Goal: Navigation & Orientation: Go to known website

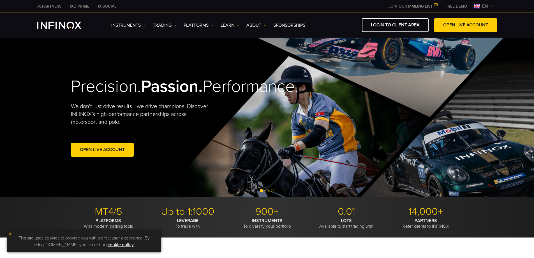
click at [482, 4] on span "en" at bounding box center [485, 6] width 10 height 7
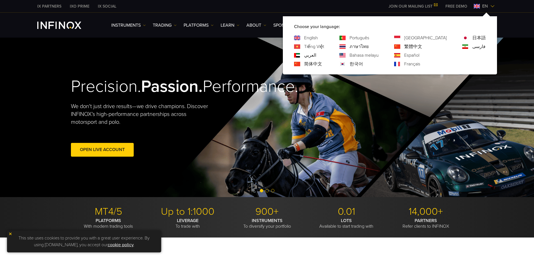
click at [363, 63] on link "한국어" at bounding box center [356, 64] width 13 height 7
